Goal: Register for event/course

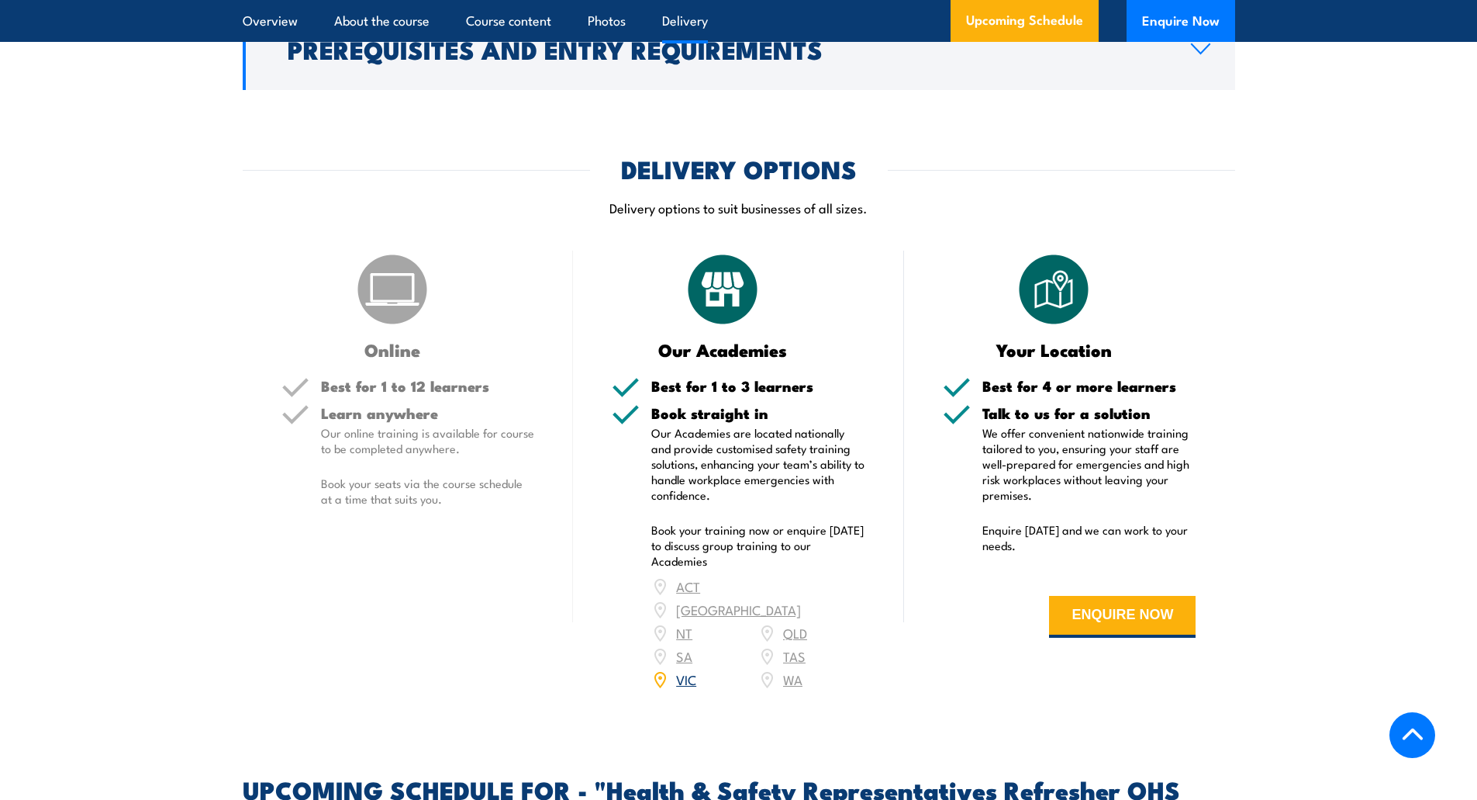
scroll to position [2146, 0]
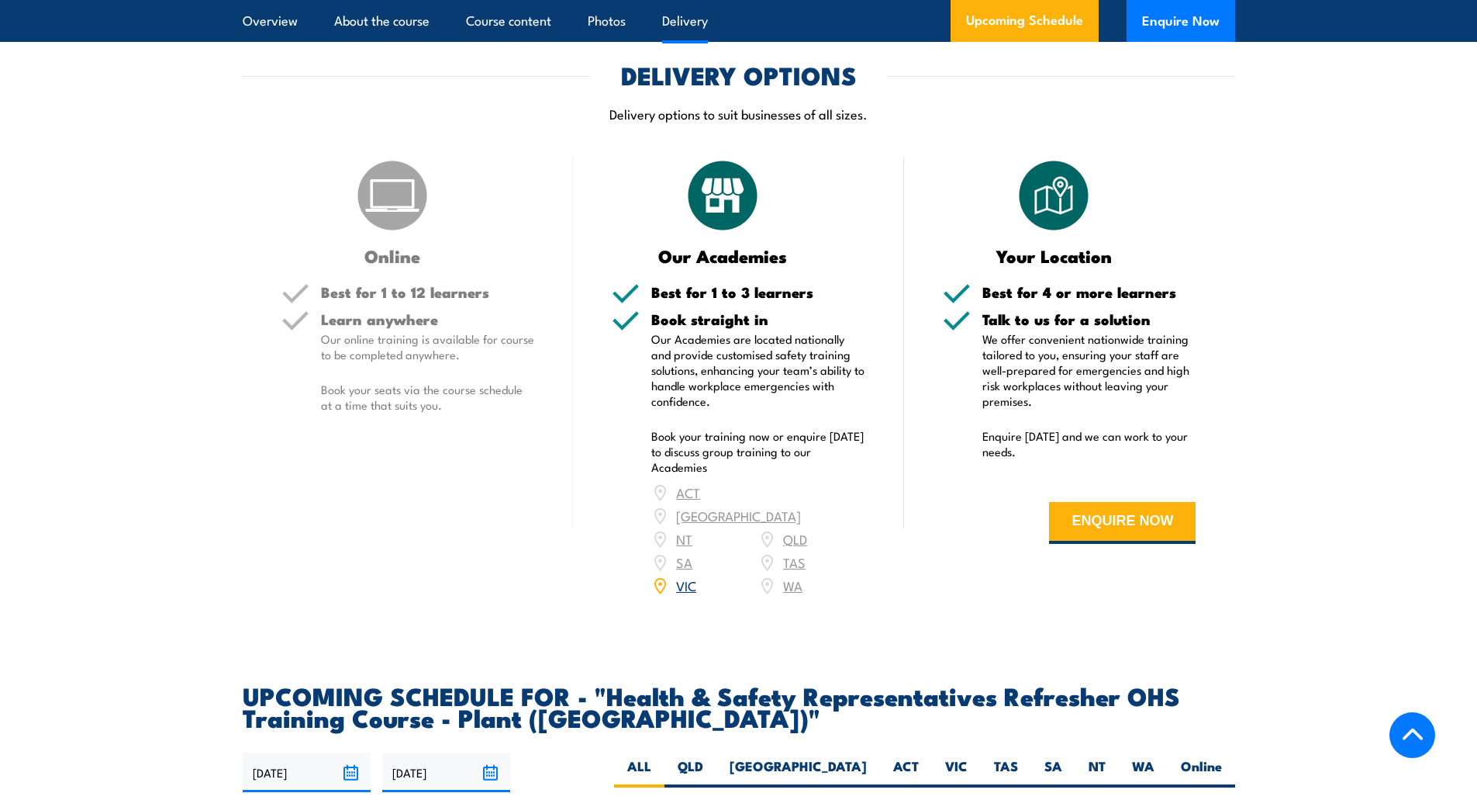
click at [689, 575] on link "VIC" at bounding box center [686, 584] width 20 height 19
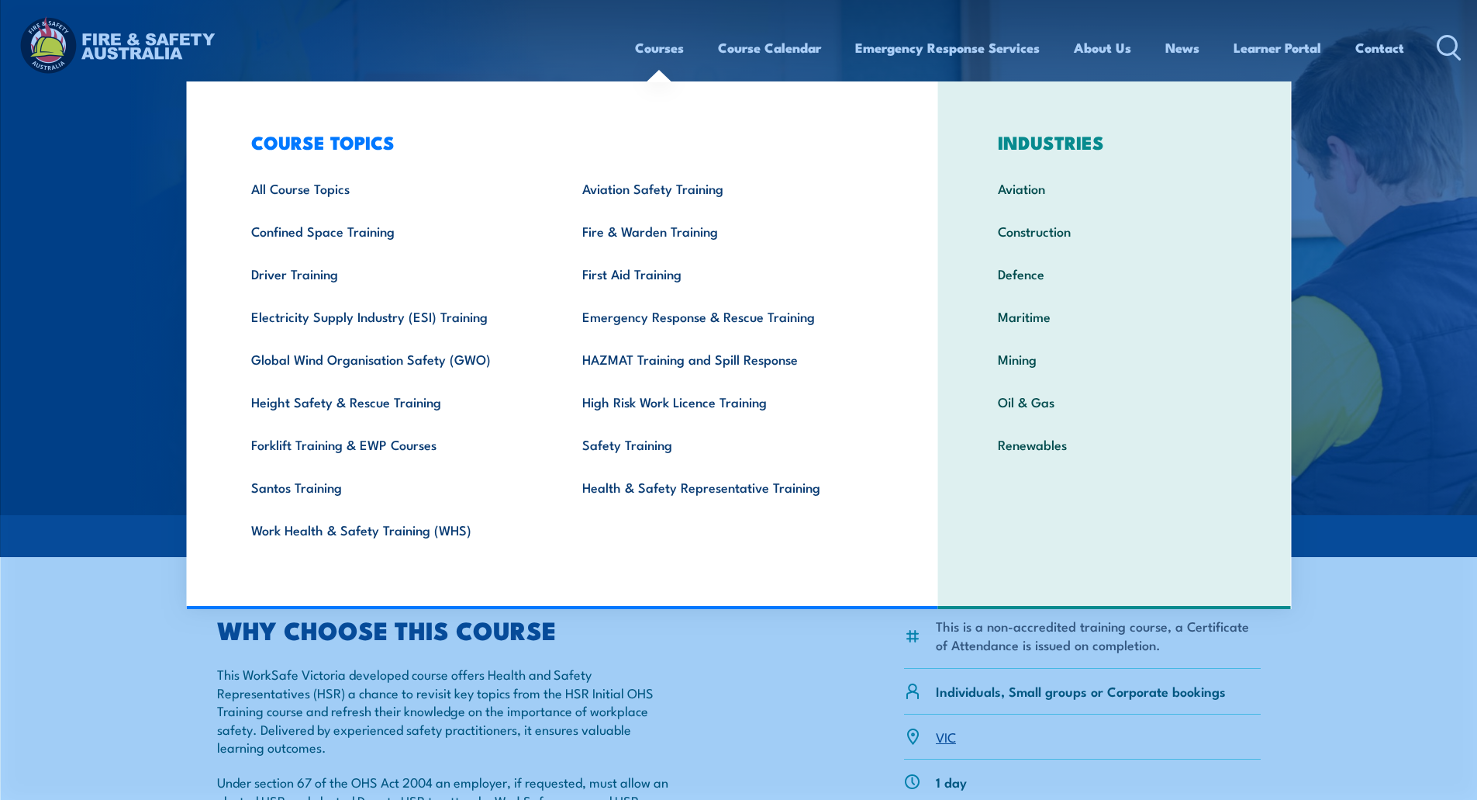
click at [664, 50] on link "Courses" at bounding box center [659, 47] width 49 height 41
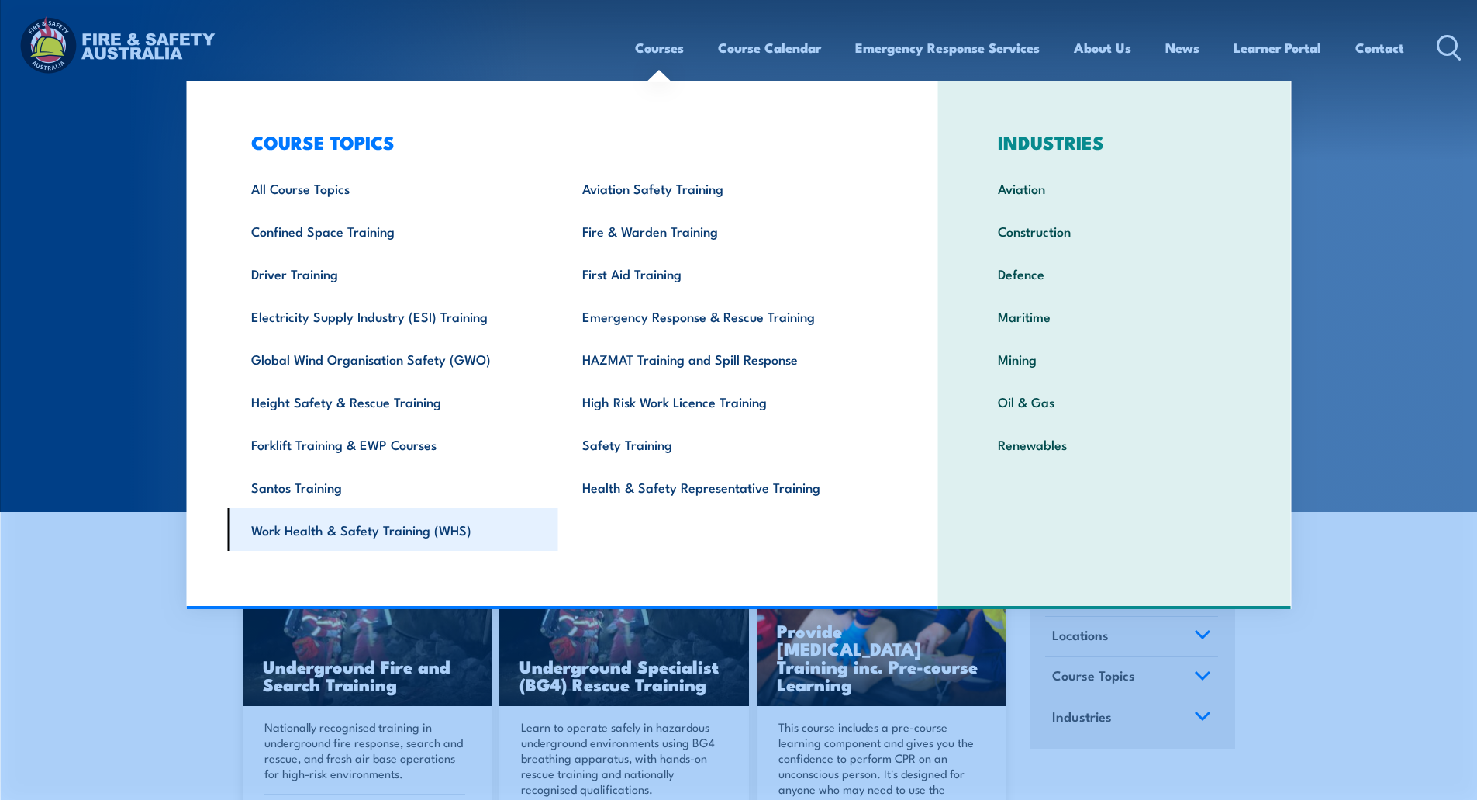
click at [413, 525] on link "Work Health & Safety Training (WHS)" at bounding box center [392, 529] width 331 height 43
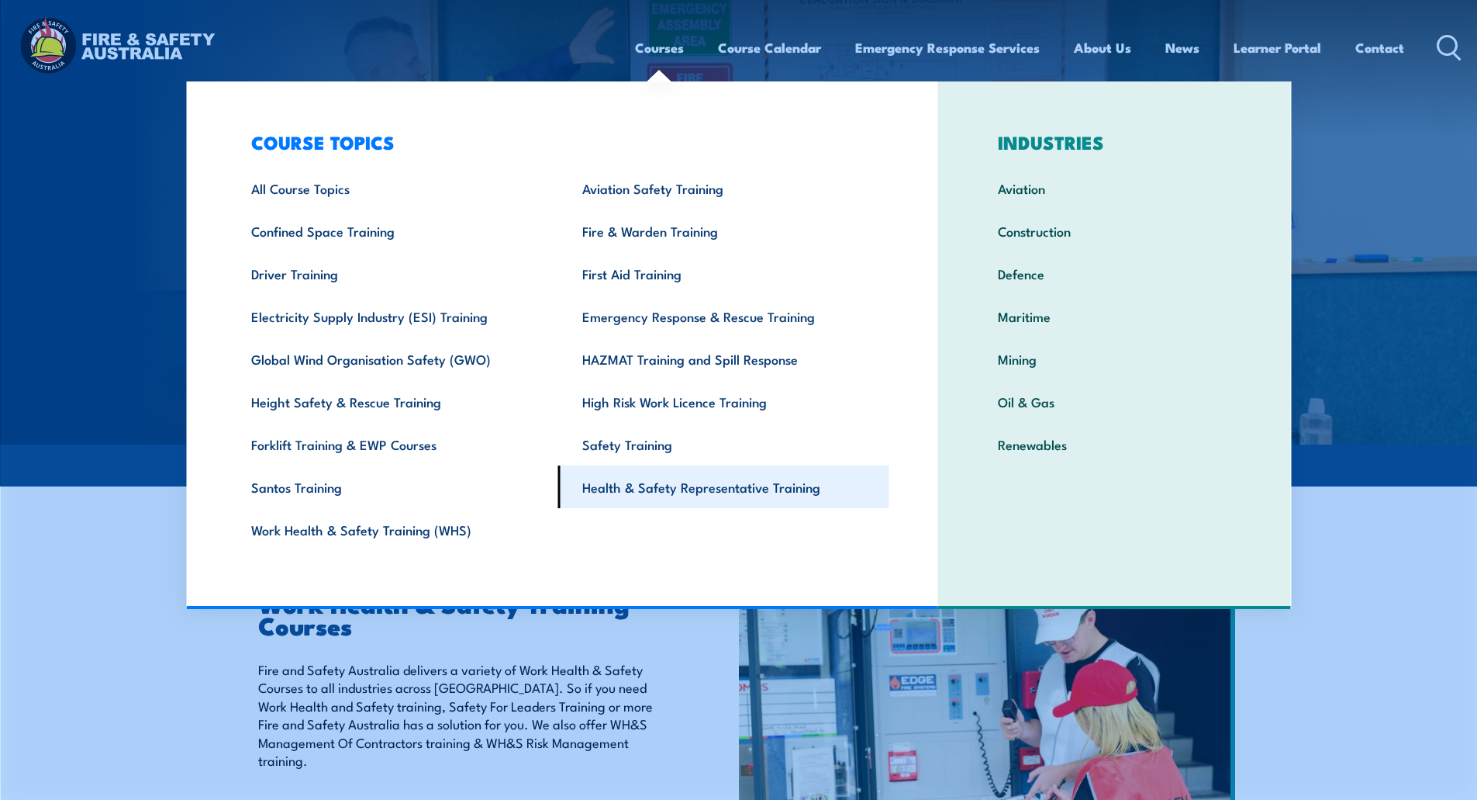
click at [675, 499] on link "Health & Safety Representative Training" at bounding box center [723, 486] width 331 height 43
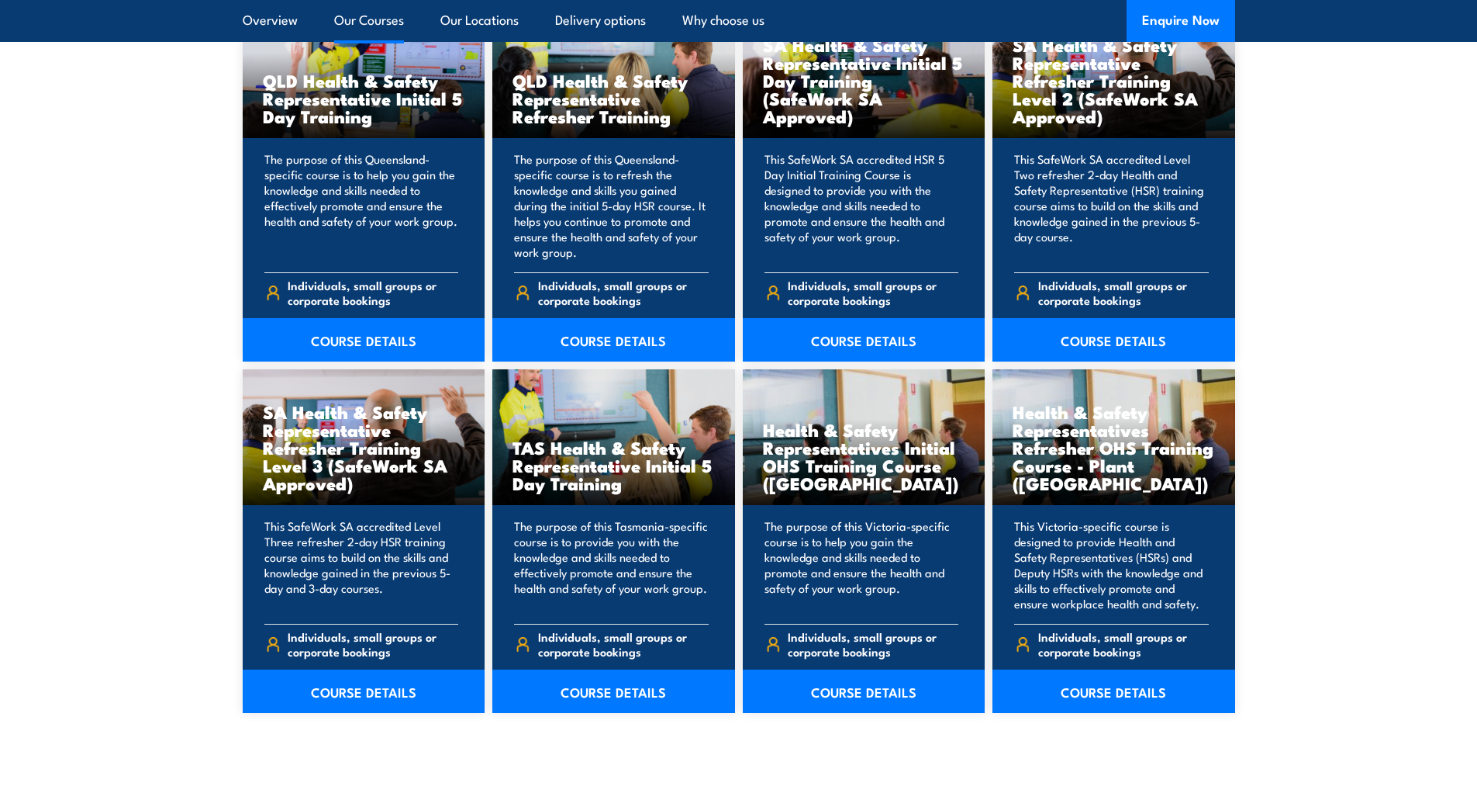
scroll to position [2088, 0]
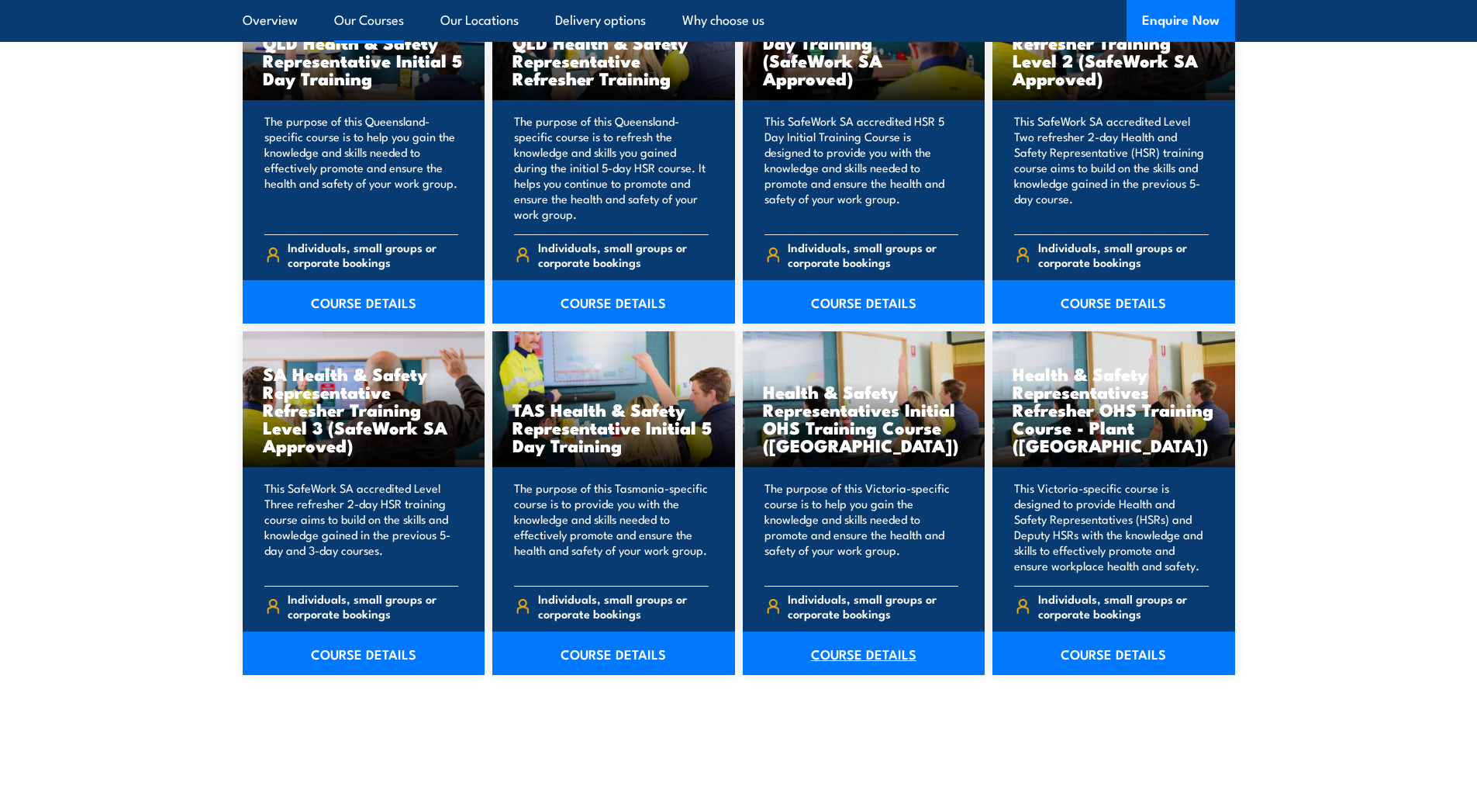
click at [872, 645] on link "COURSE DETAILS" at bounding box center [864, 652] width 243 height 43
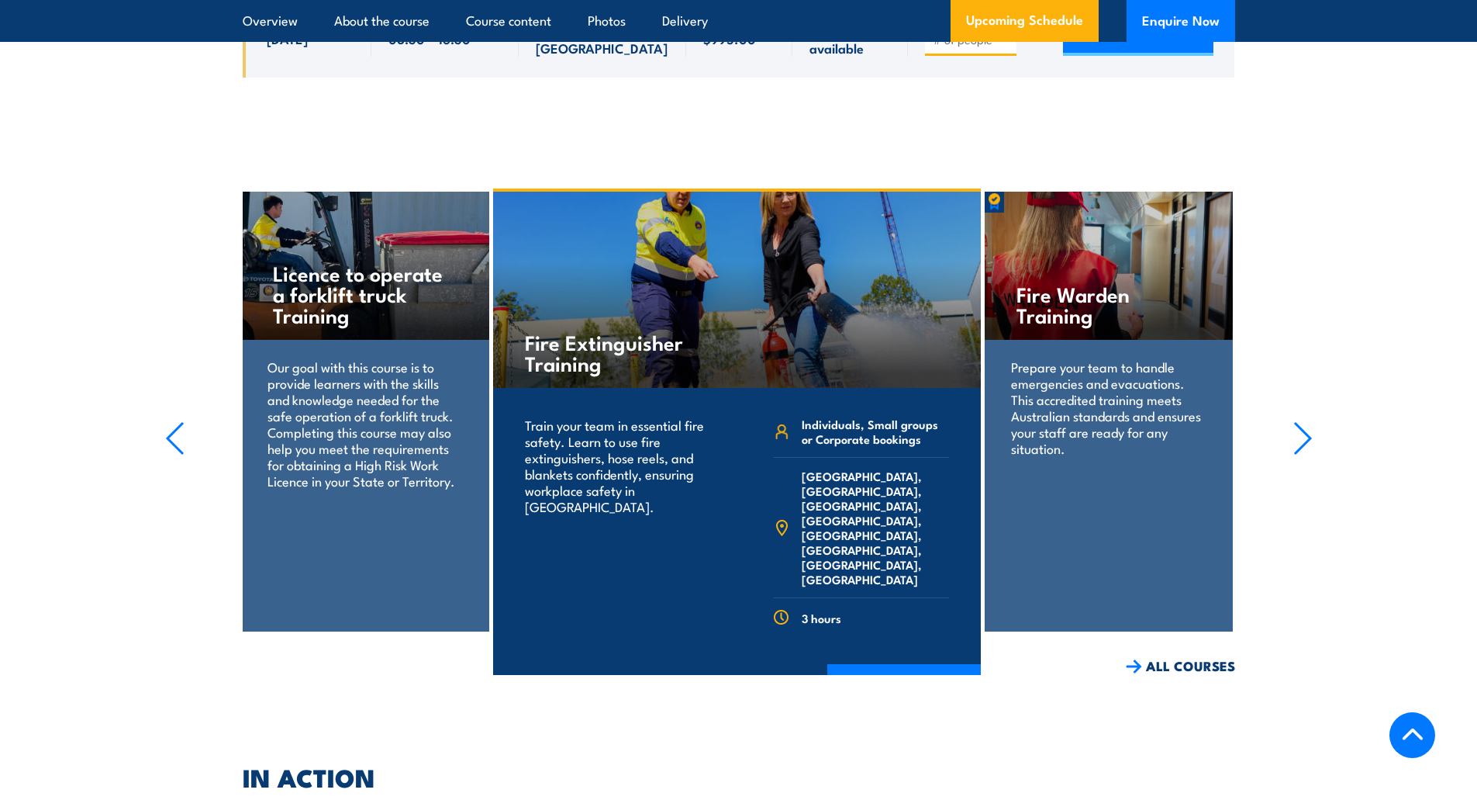
scroll to position [3299, 0]
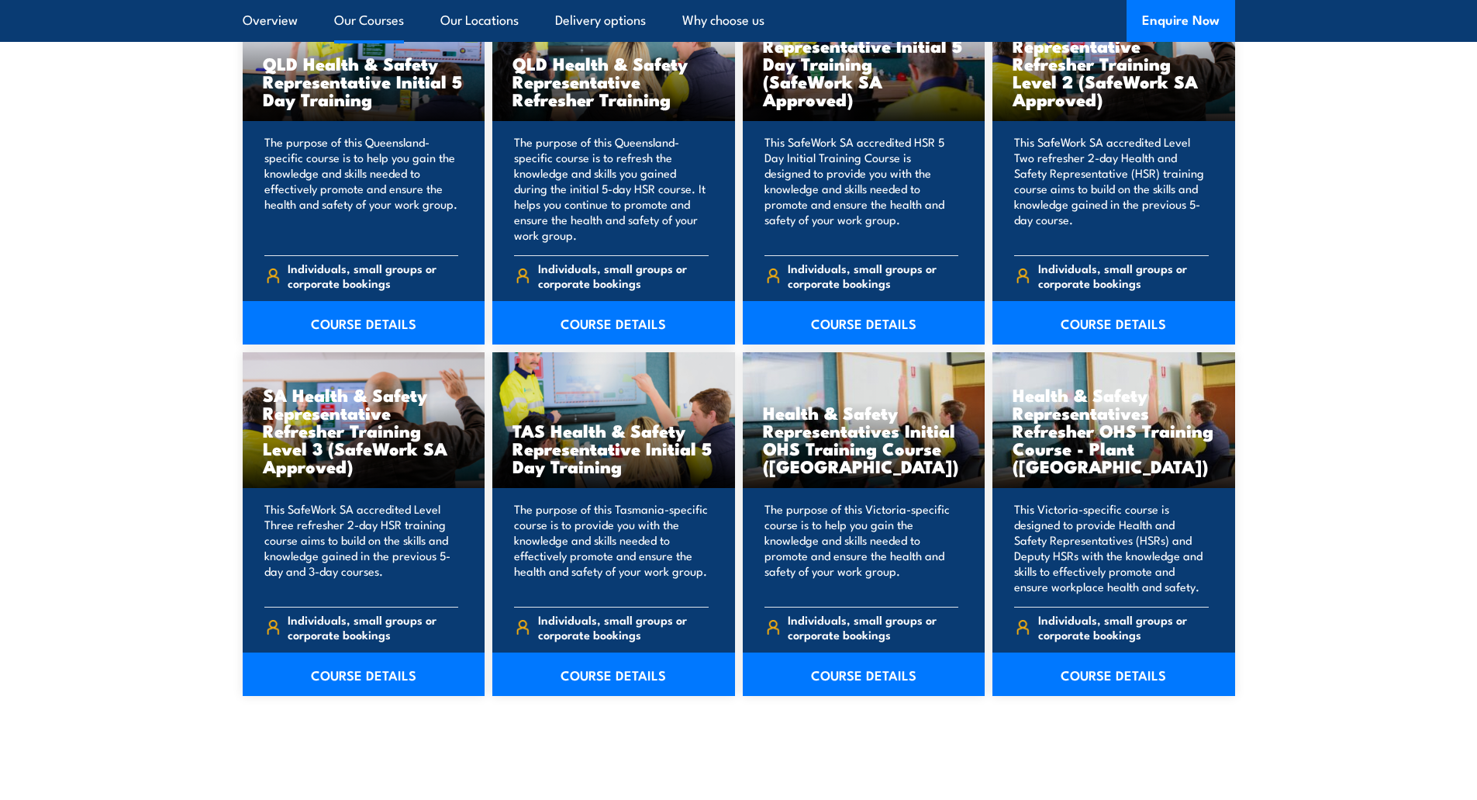
scroll to position [2088, 0]
